Goal: Find specific page/section: Find specific page/section

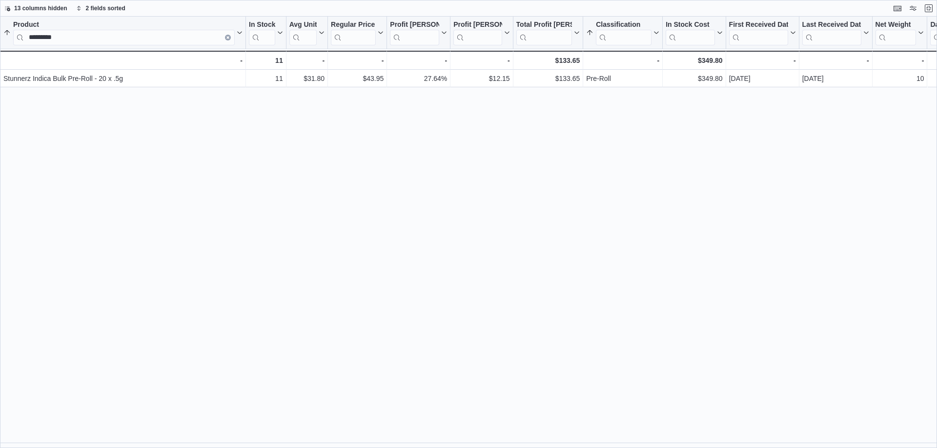
scroll to position [195, 0]
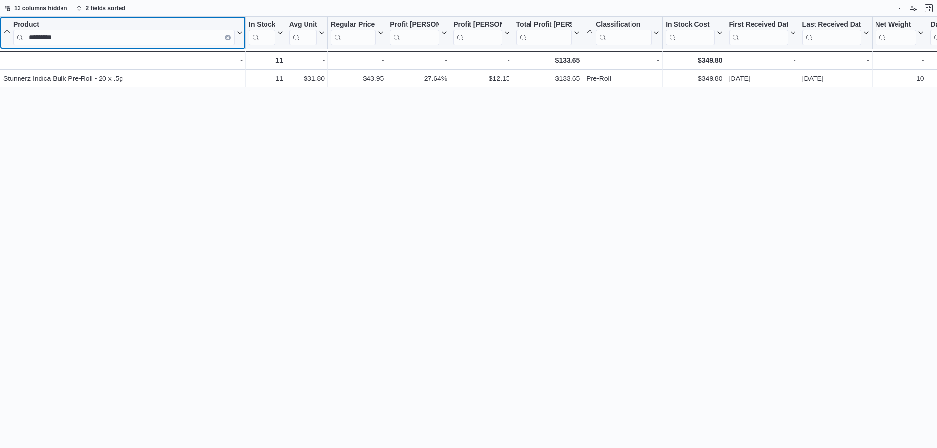
click at [229, 39] on icon "Clear input" at bounding box center [228, 38] width 2 height 2
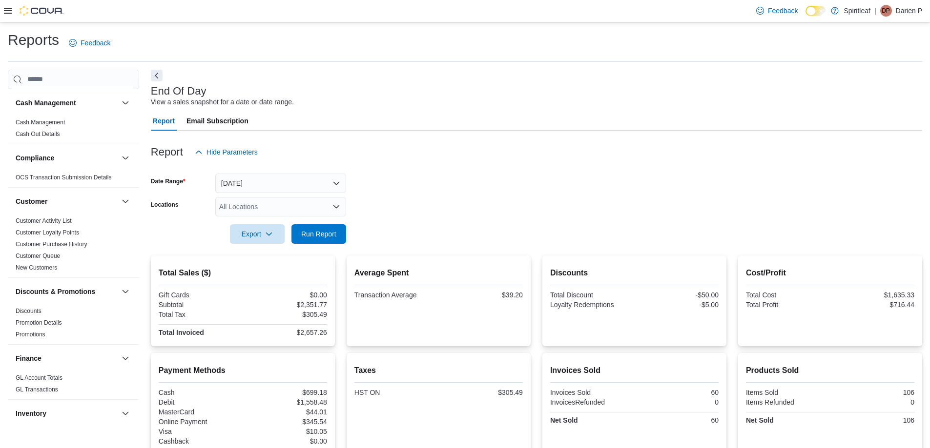
scroll to position [605, 0]
